Goal: Information Seeking & Learning: Learn about a topic

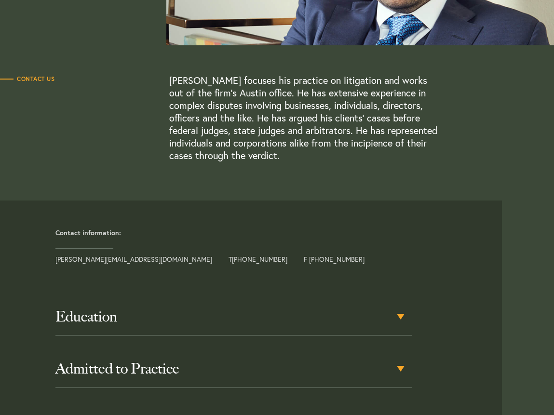
scroll to position [289, 0]
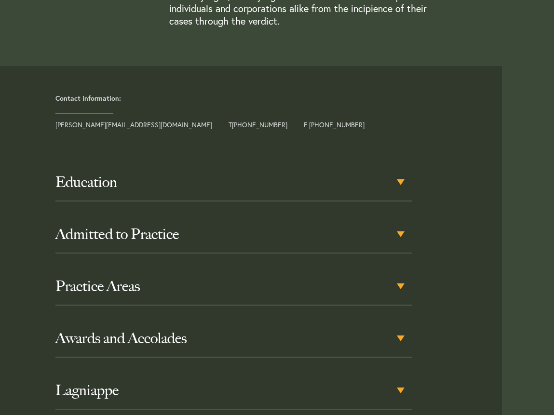
click at [137, 148] on article "Education [GEOGRAPHIC_DATA], [PERSON_NAME], 2010 [GEOGRAPHIC_DATA], B.A., Polit…" at bounding box center [254, 306] width 494 height 333
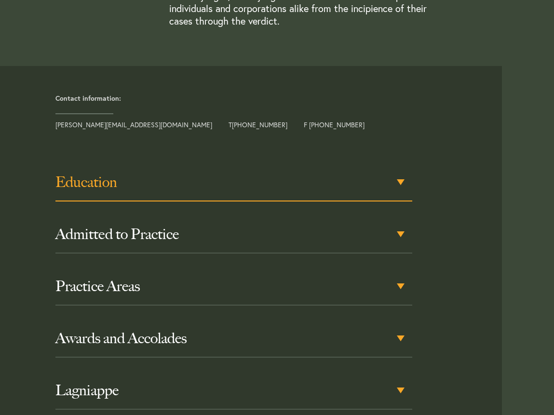
click at [135, 179] on h3 "Education" at bounding box center [233, 181] width 356 height 17
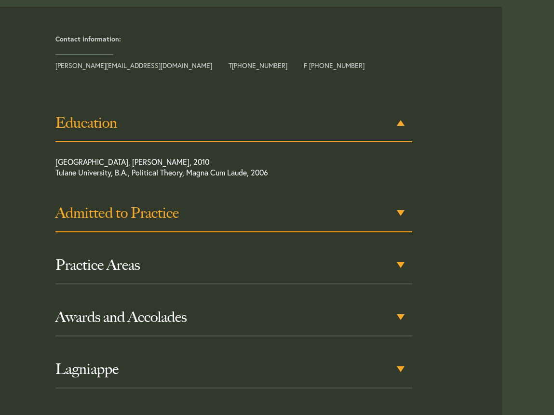
click at [209, 224] on div "Admitted to Practice" at bounding box center [233, 214] width 356 height 38
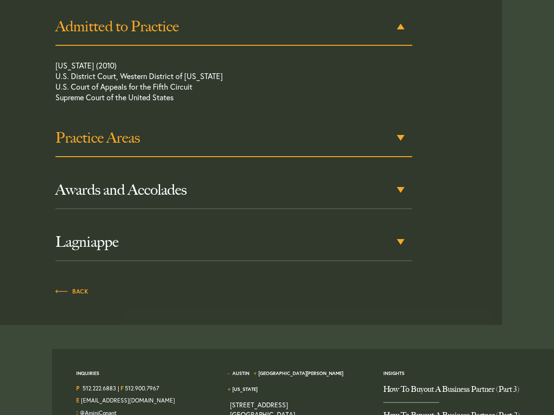
click at [321, 143] on h3 "Practice Areas" at bounding box center [233, 137] width 356 height 17
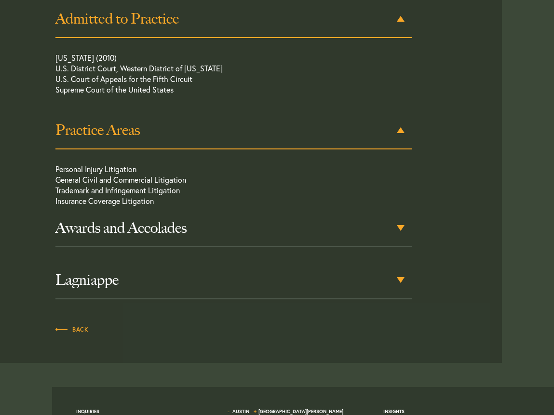
scroll to position [550, 0]
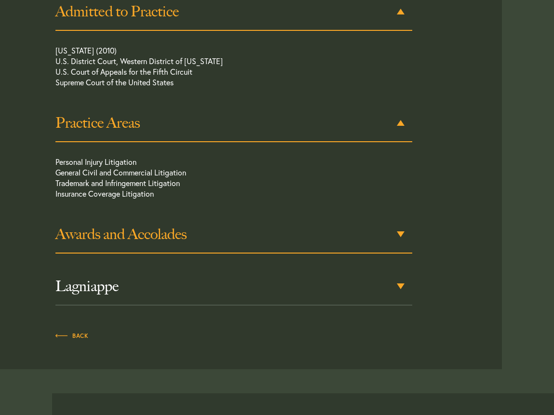
click at [395, 229] on h3 "Awards and Accolades" at bounding box center [233, 233] width 356 height 17
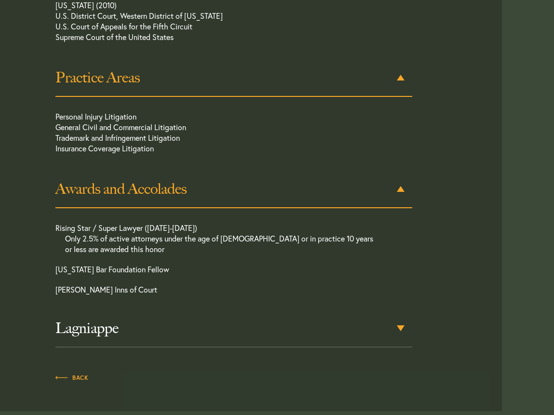
scroll to position [661, 0]
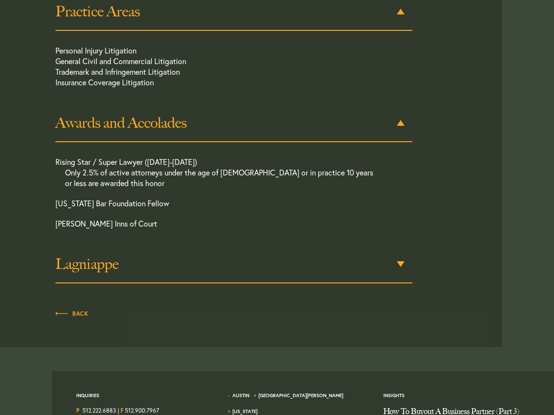
click at [372, 248] on div "Lagniappe" at bounding box center [233, 265] width 356 height 38
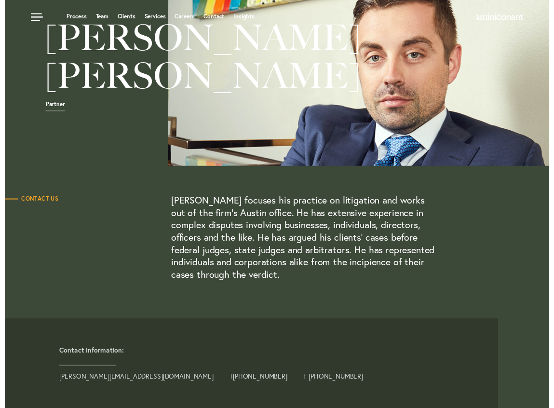
scroll to position [0, 0]
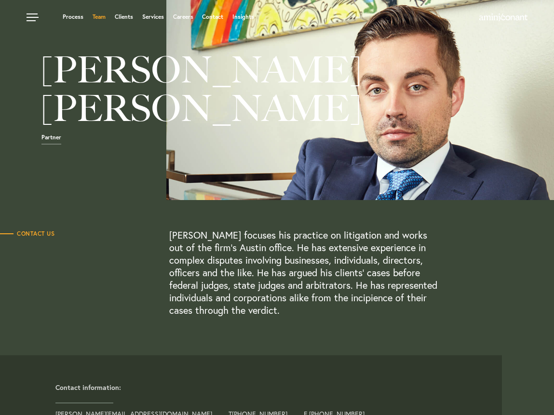
click at [97, 15] on link "Team" at bounding box center [99, 17] width 13 height 6
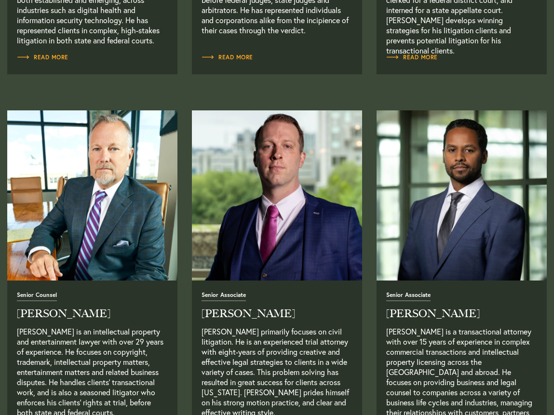
scroll to position [723, 0]
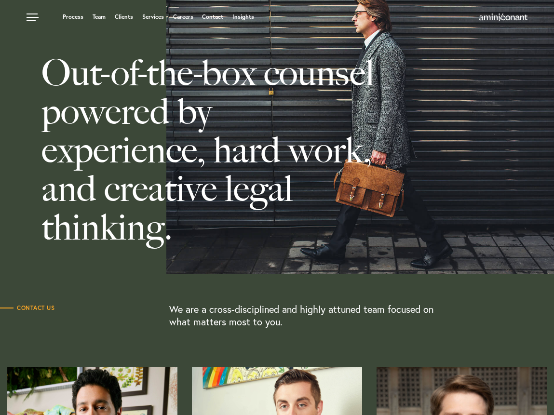
scroll to position [0, 0]
